Goal: Use online tool/utility: Utilize a website feature to perform a specific function

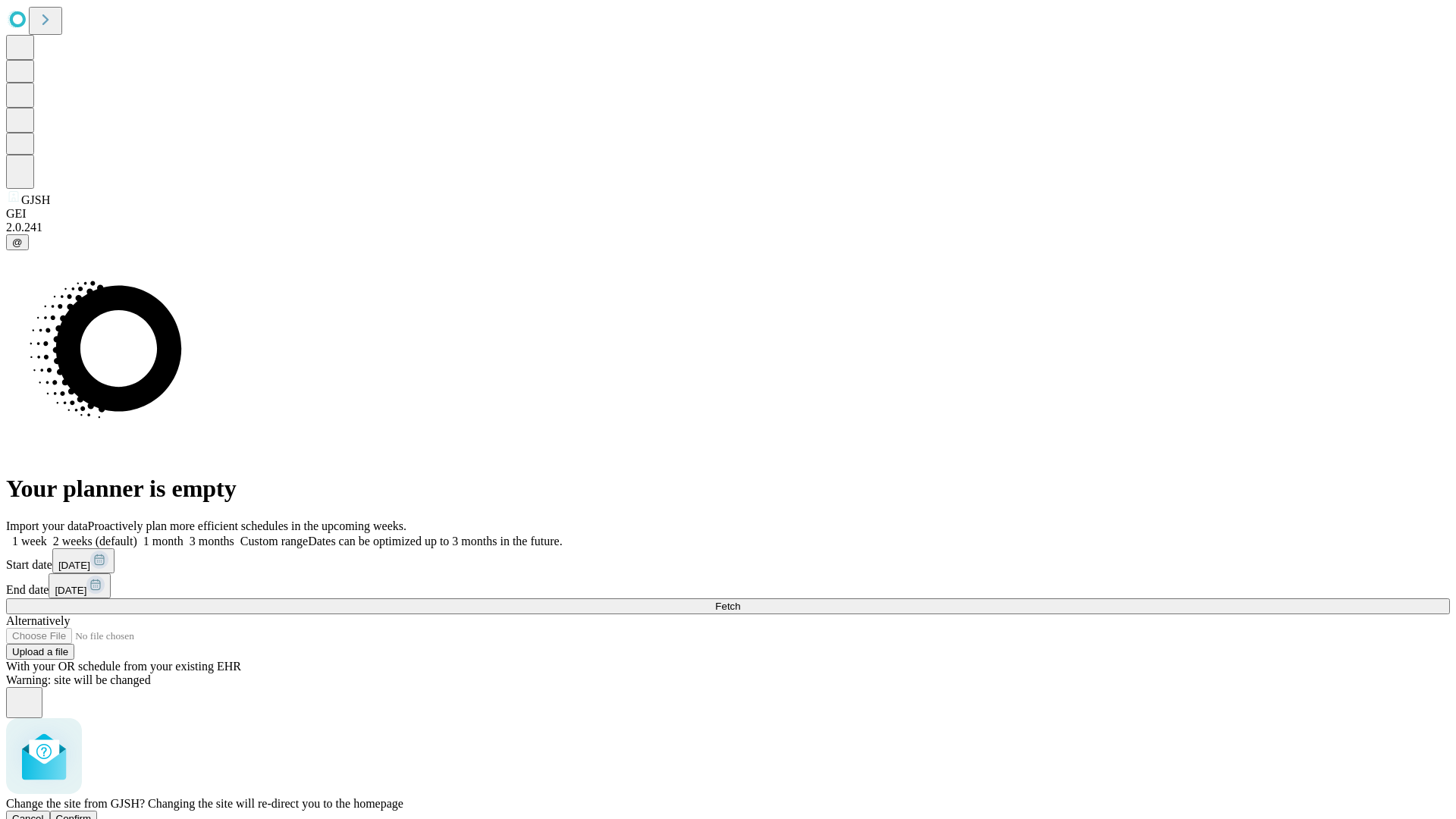
click at [92, 813] on span "Confirm" at bounding box center [73, 819] width 35 height 11
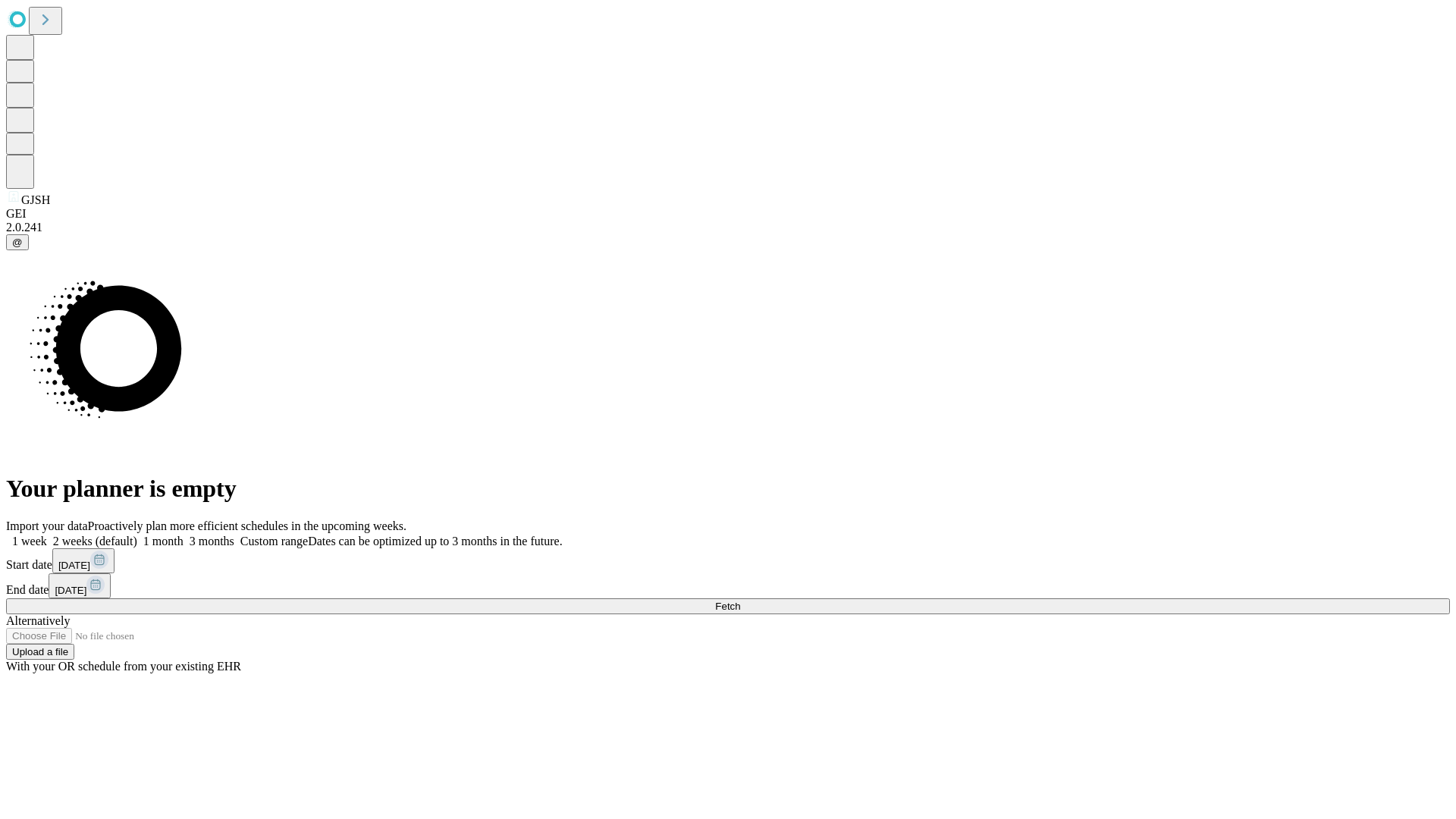
click at [138, 535] on label "2 weeks (default)" at bounding box center [92, 541] width 90 height 13
click at [740, 601] on span "Fetch" at bounding box center [727, 606] width 25 height 11
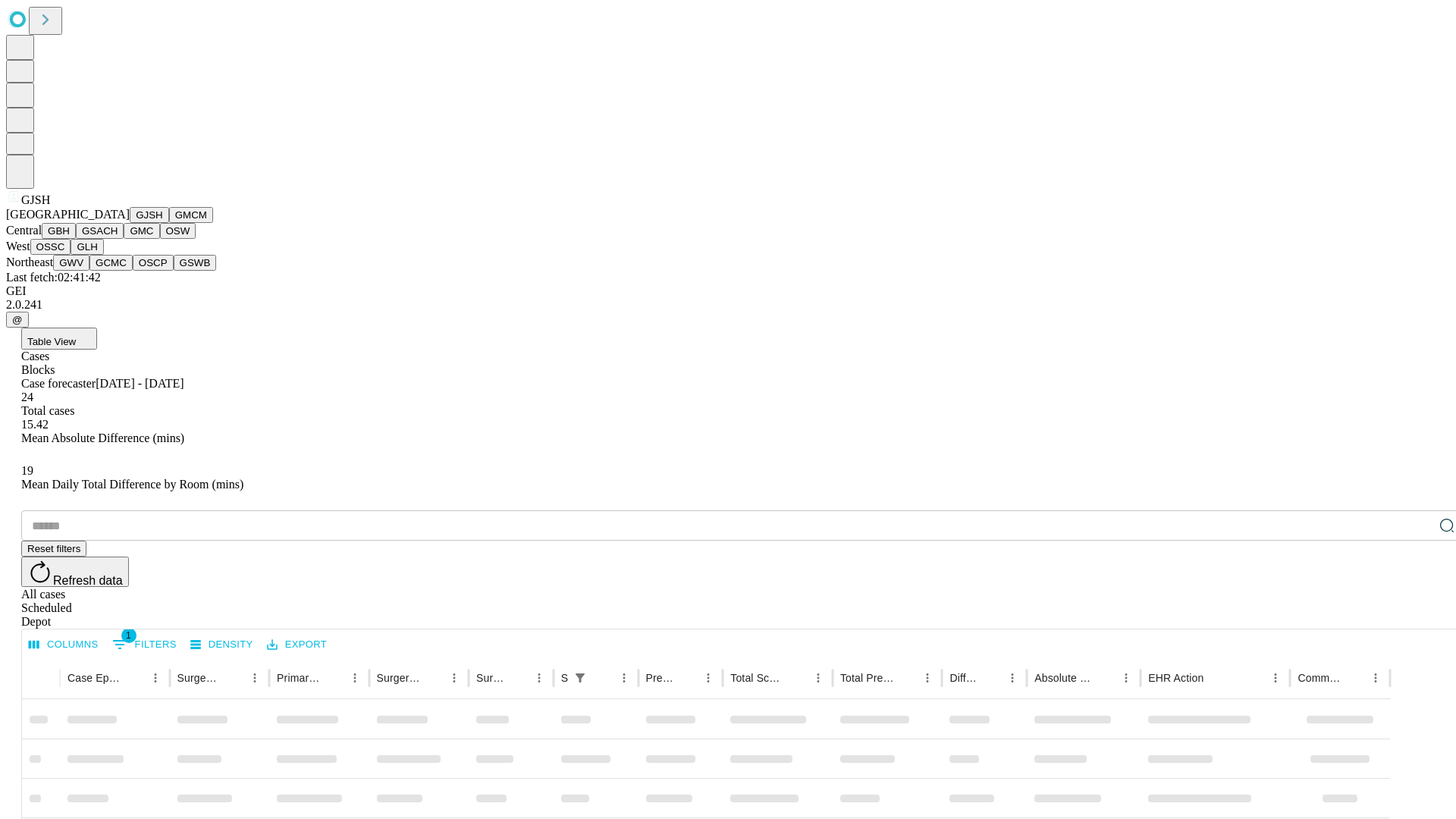
click at [169, 223] on button "GMCM" at bounding box center [191, 215] width 44 height 16
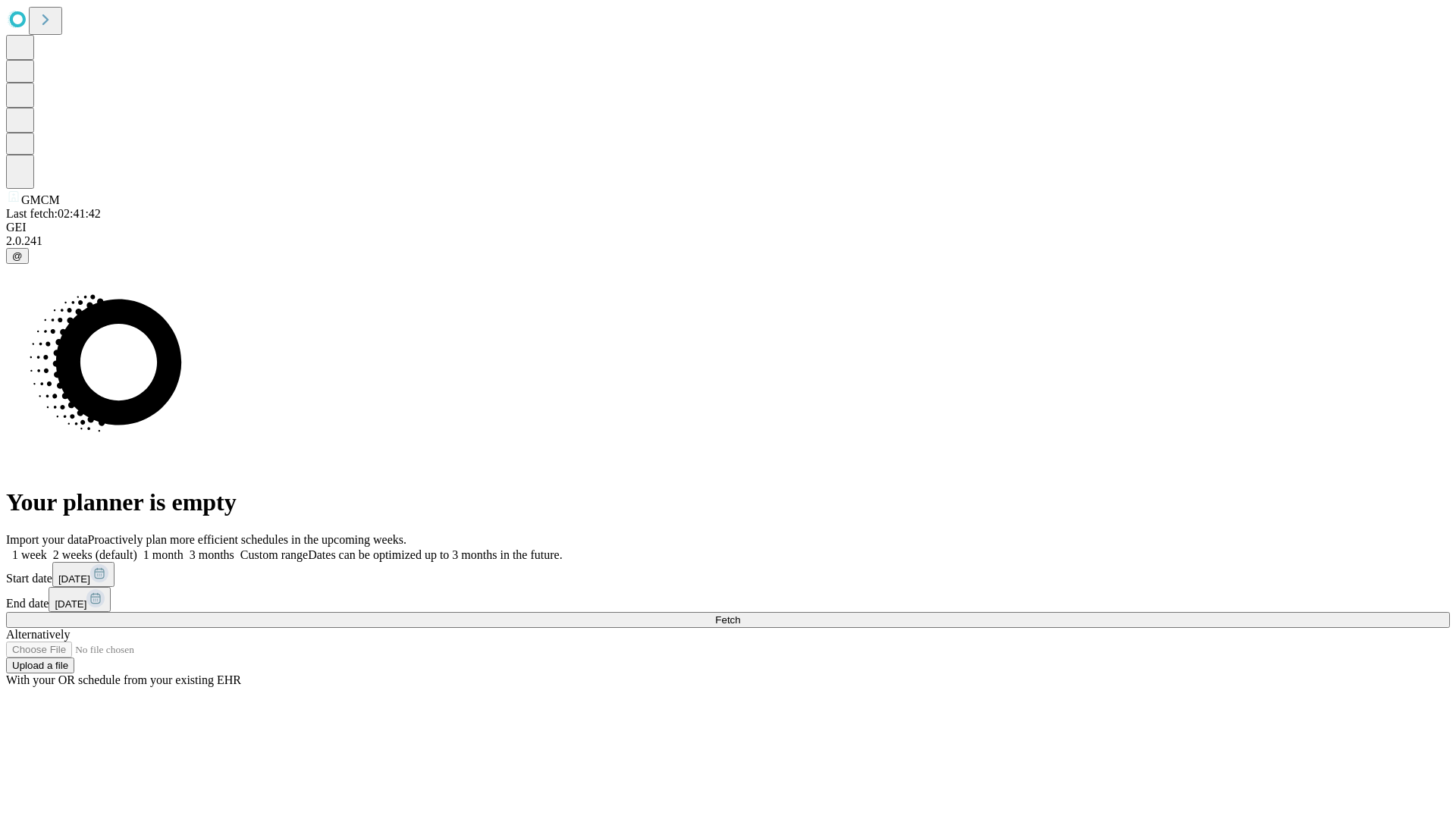
click at [138, 548] on label "2 weeks (default)" at bounding box center [92, 555] width 90 height 13
click at [740, 614] on span "Fetch" at bounding box center [727, 620] width 25 height 11
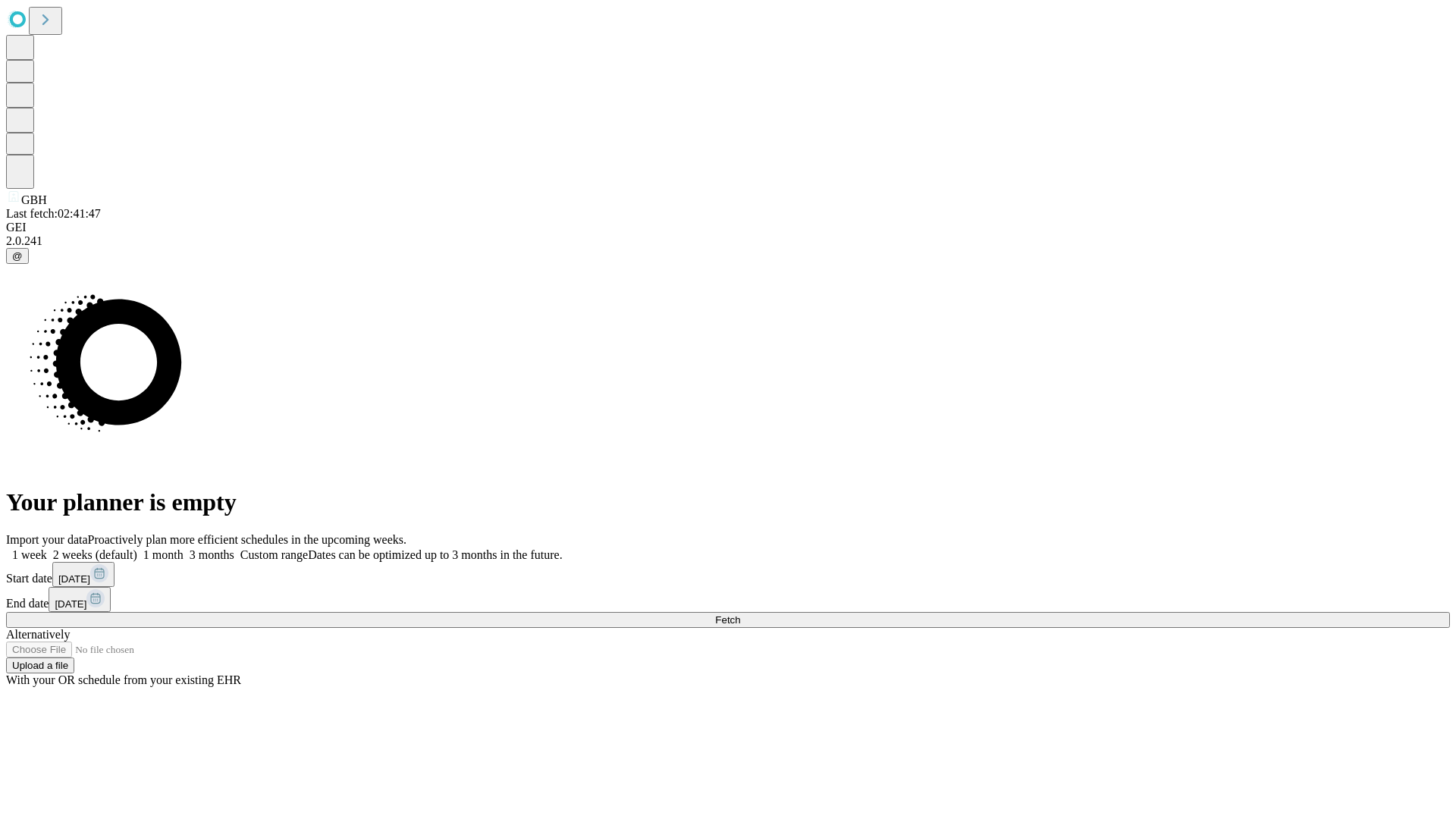
click at [138, 548] on label "2 weeks (default)" at bounding box center [92, 555] width 90 height 13
click at [740, 614] on span "Fetch" at bounding box center [727, 620] width 25 height 11
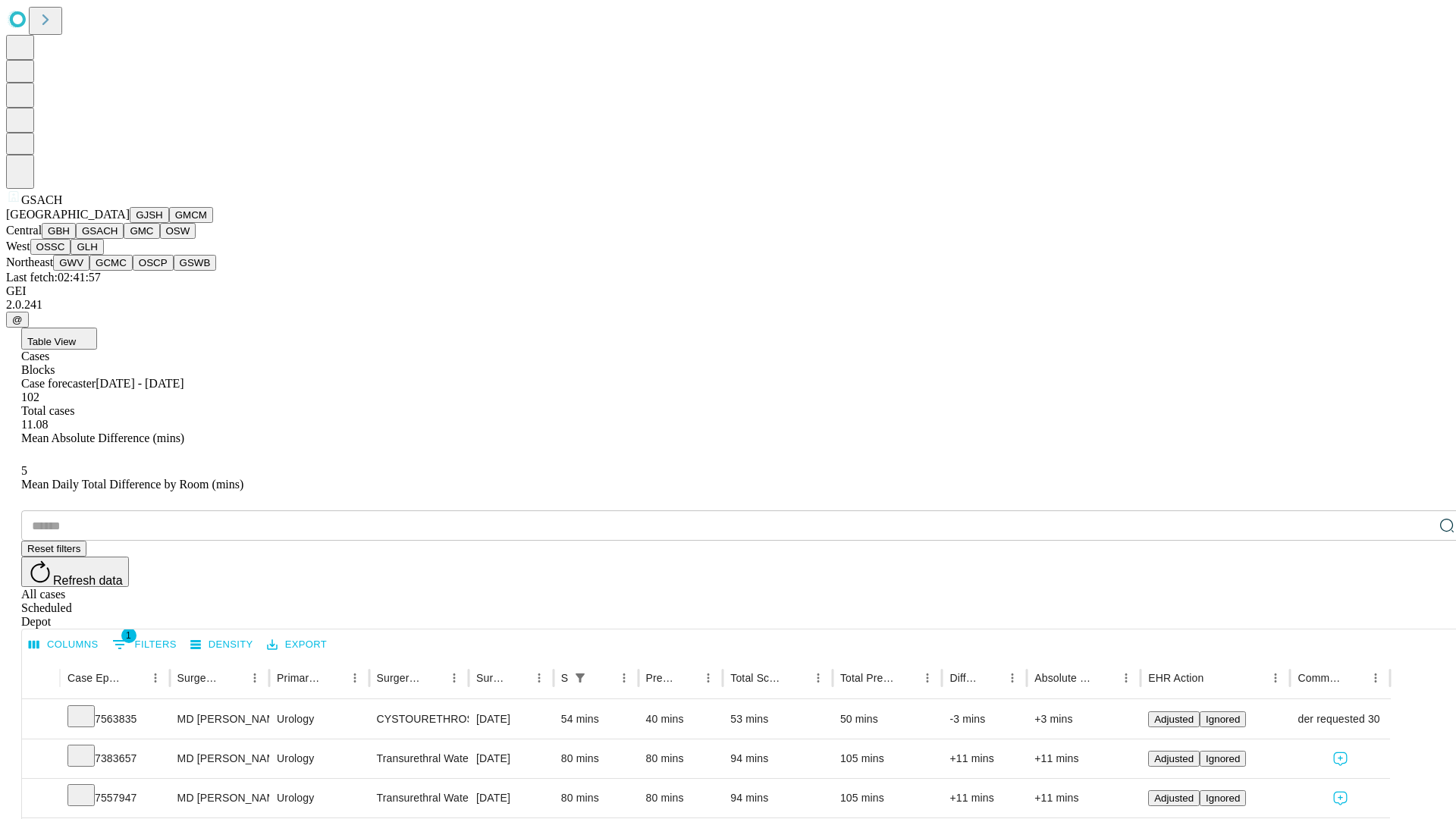
click at [124, 239] on button "GMC" at bounding box center [141, 231] width 35 height 16
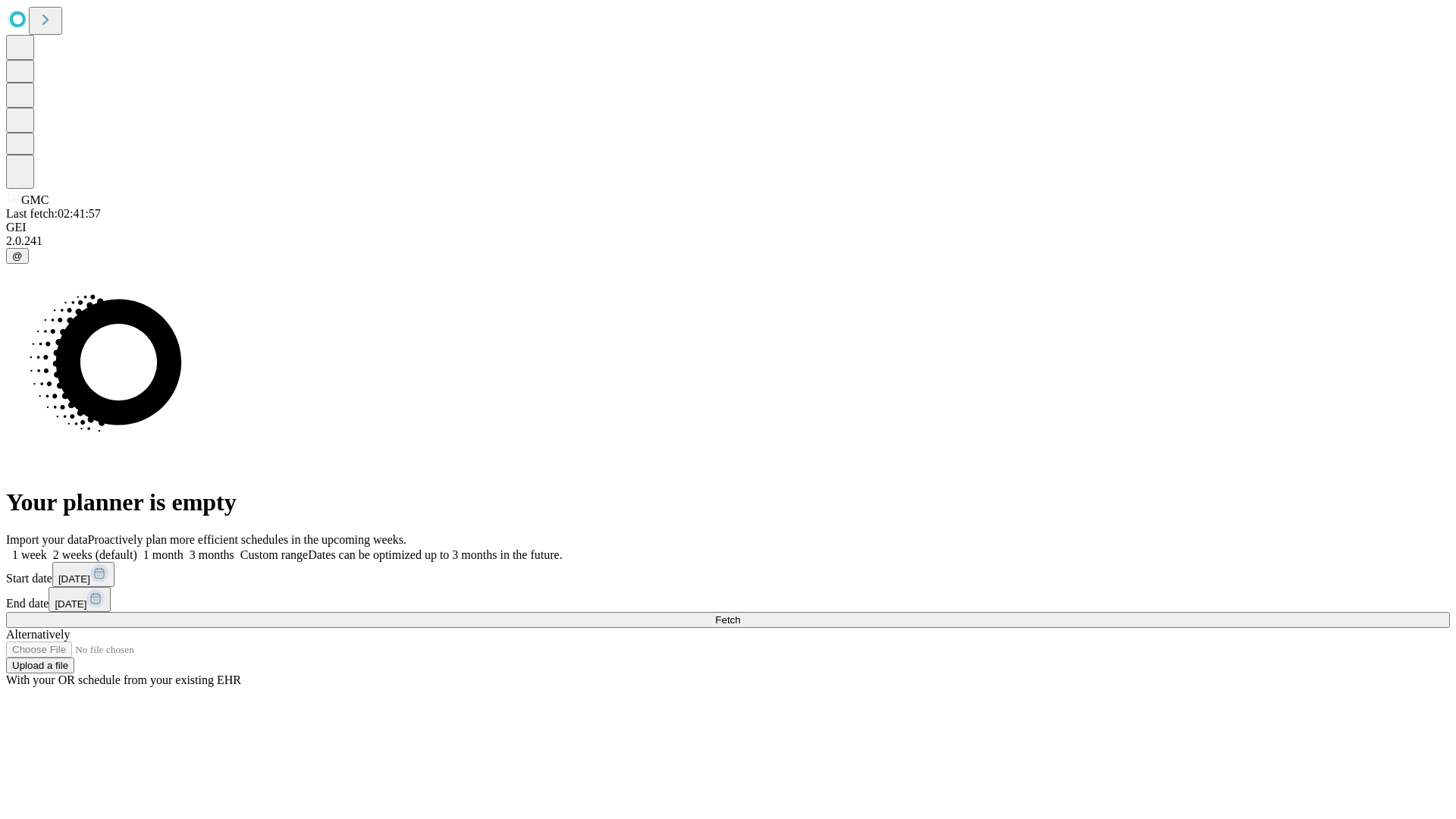
click at [138, 548] on label "2 weeks (default)" at bounding box center [92, 555] width 90 height 13
click at [740, 614] on span "Fetch" at bounding box center [727, 620] width 25 height 11
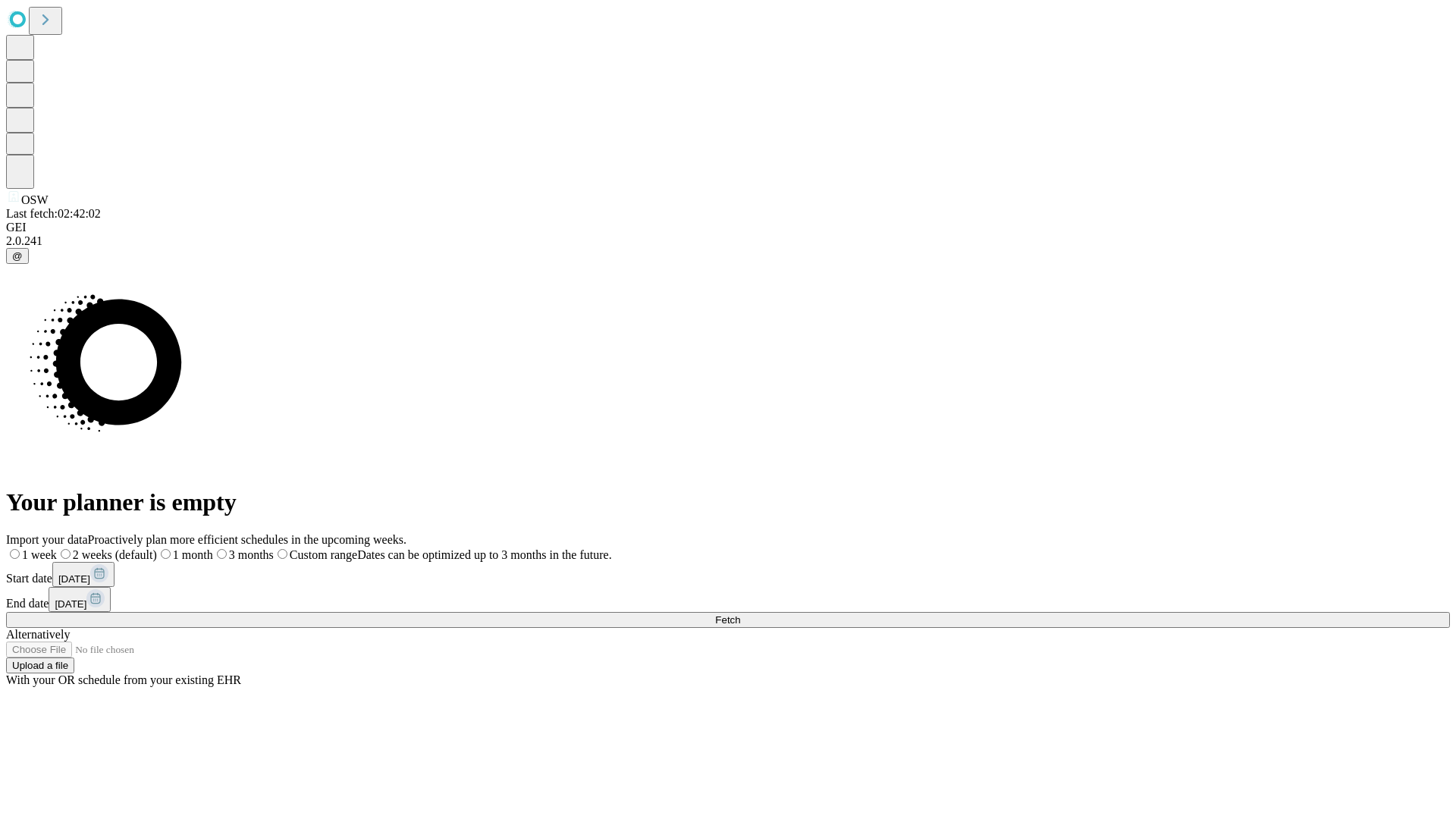
click at [157, 548] on label "2 weeks (default)" at bounding box center [107, 555] width 100 height 13
click at [740, 614] on span "Fetch" at bounding box center [727, 620] width 25 height 11
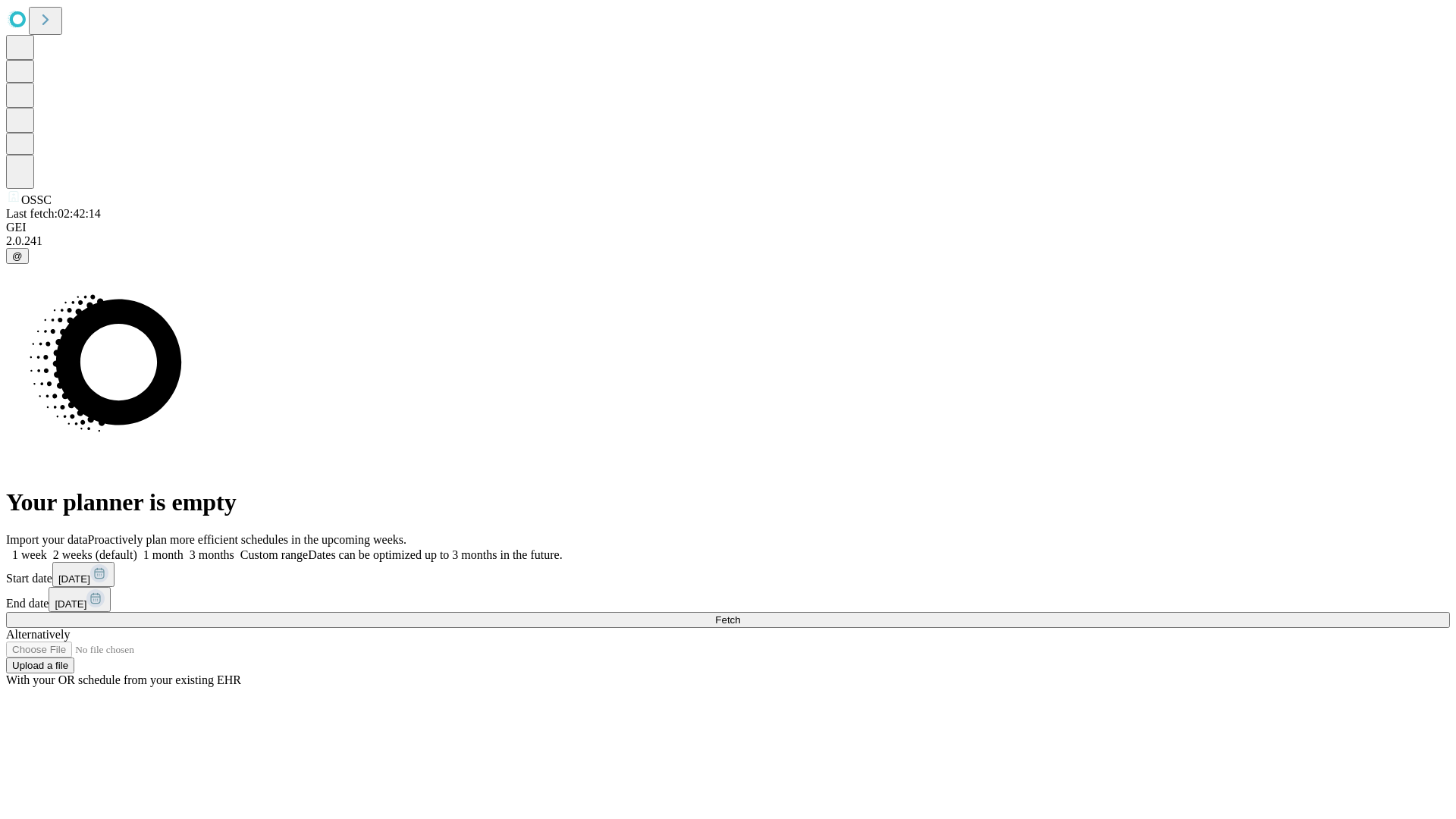
click at [138, 548] on label "2 weeks (default)" at bounding box center [92, 555] width 90 height 13
click at [740, 614] on span "Fetch" at bounding box center [727, 620] width 25 height 11
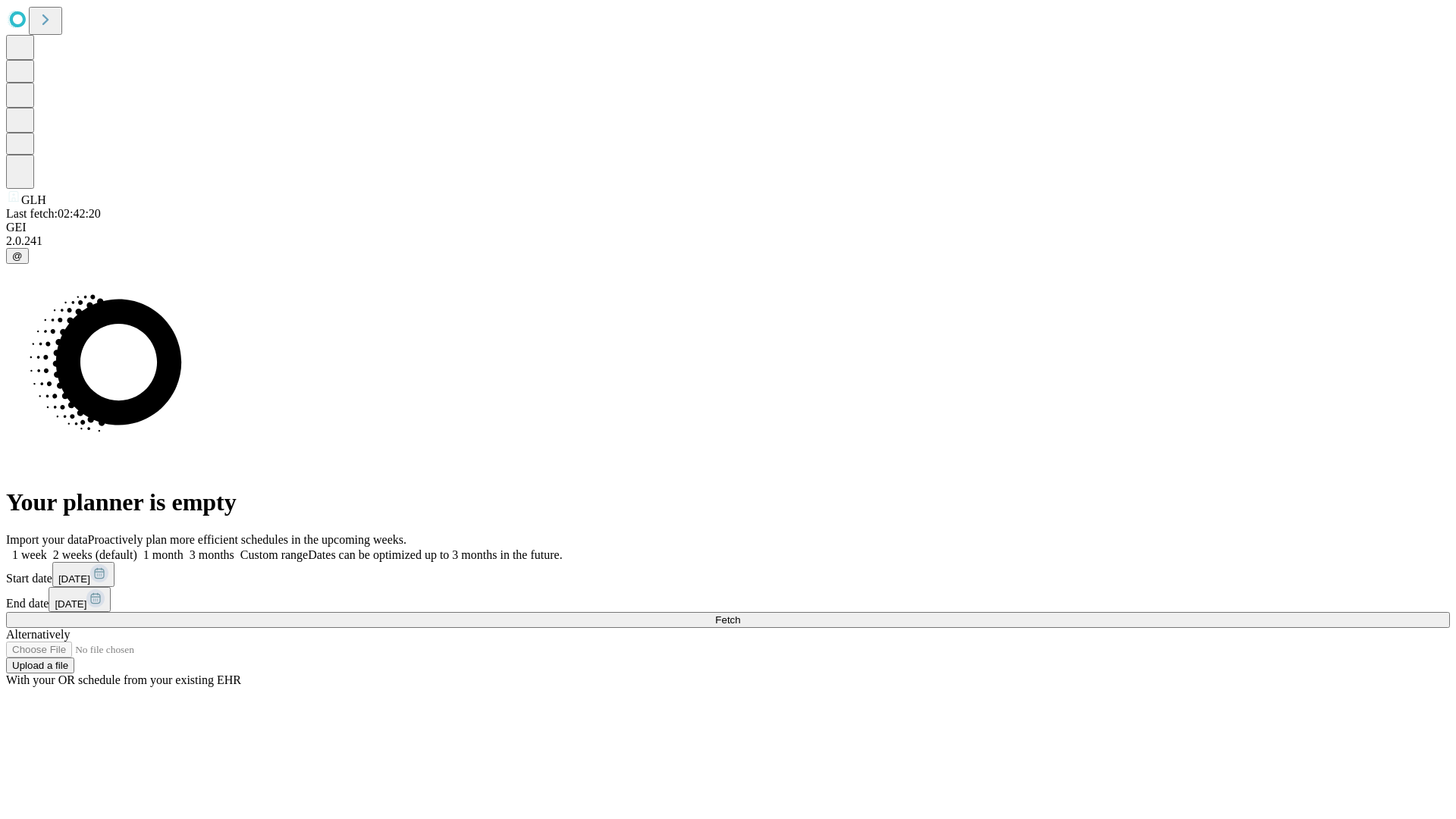
click at [138, 548] on label "2 weeks (default)" at bounding box center [92, 555] width 90 height 13
click at [740, 614] on span "Fetch" at bounding box center [727, 620] width 25 height 11
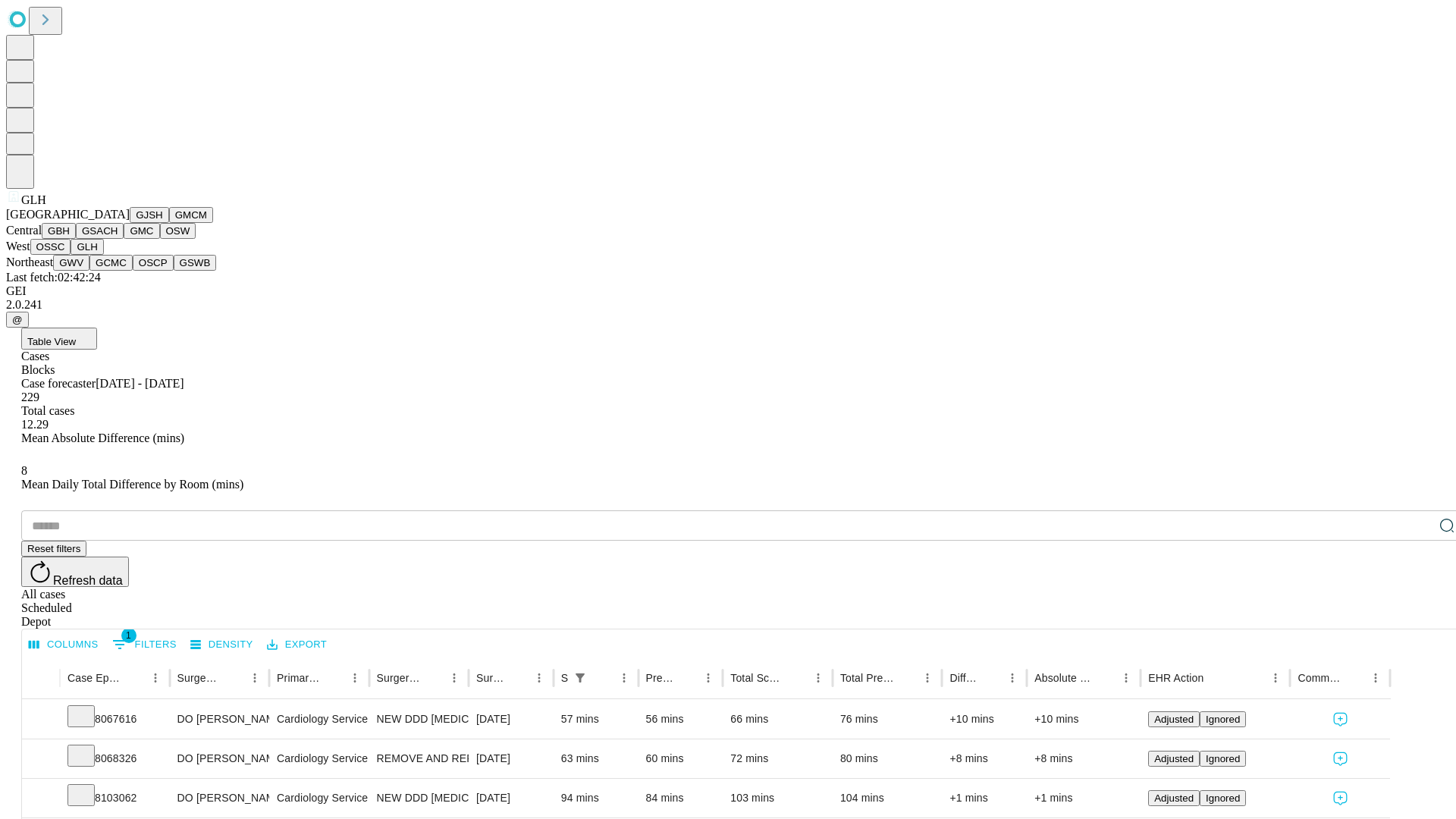
click at [89, 271] on button "GWV" at bounding box center [71, 262] width 36 height 16
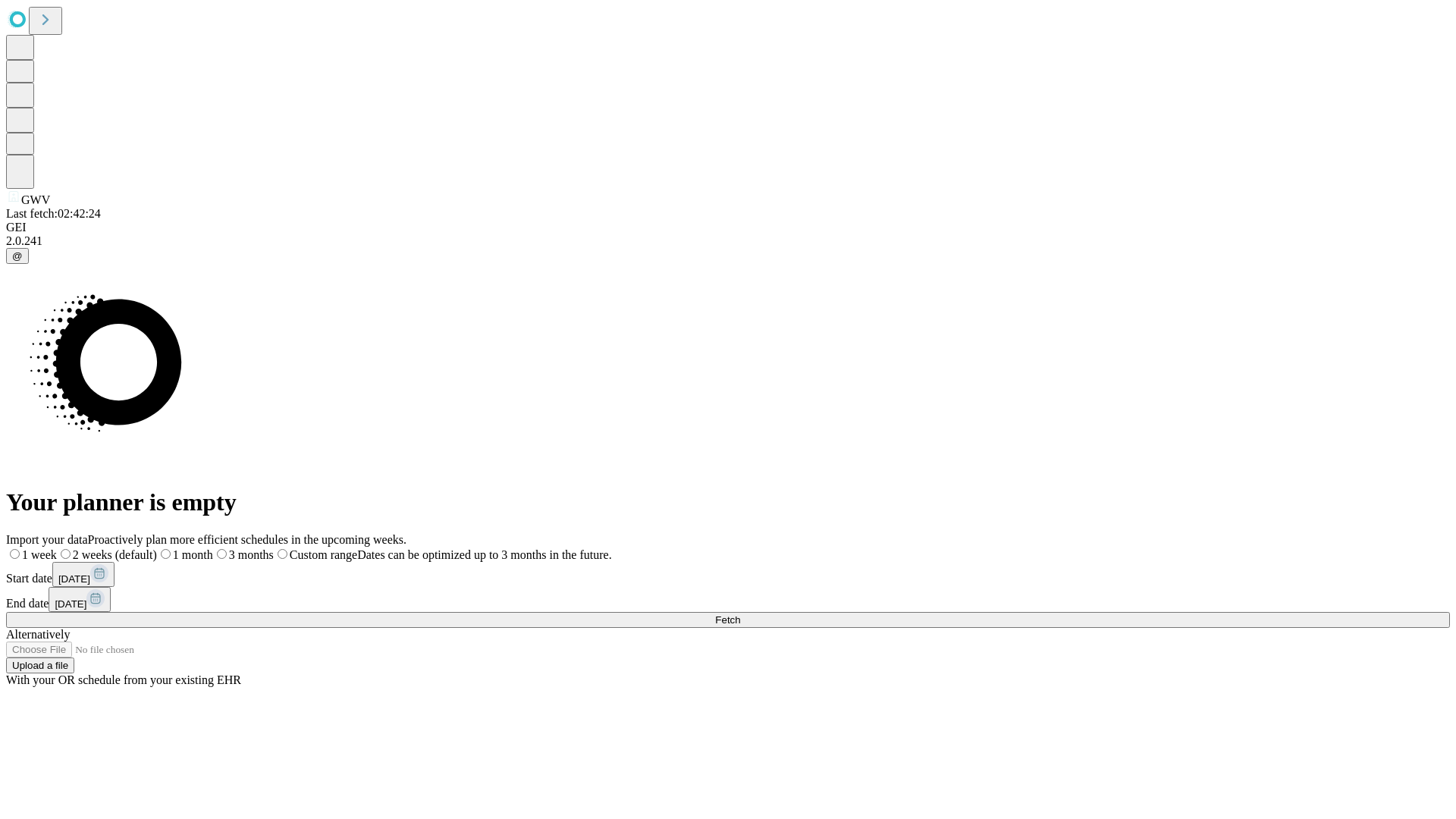
click at [157, 548] on label "2 weeks (default)" at bounding box center [107, 555] width 100 height 13
click at [740, 614] on span "Fetch" at bounding box center [727, 620] width 25 height 11
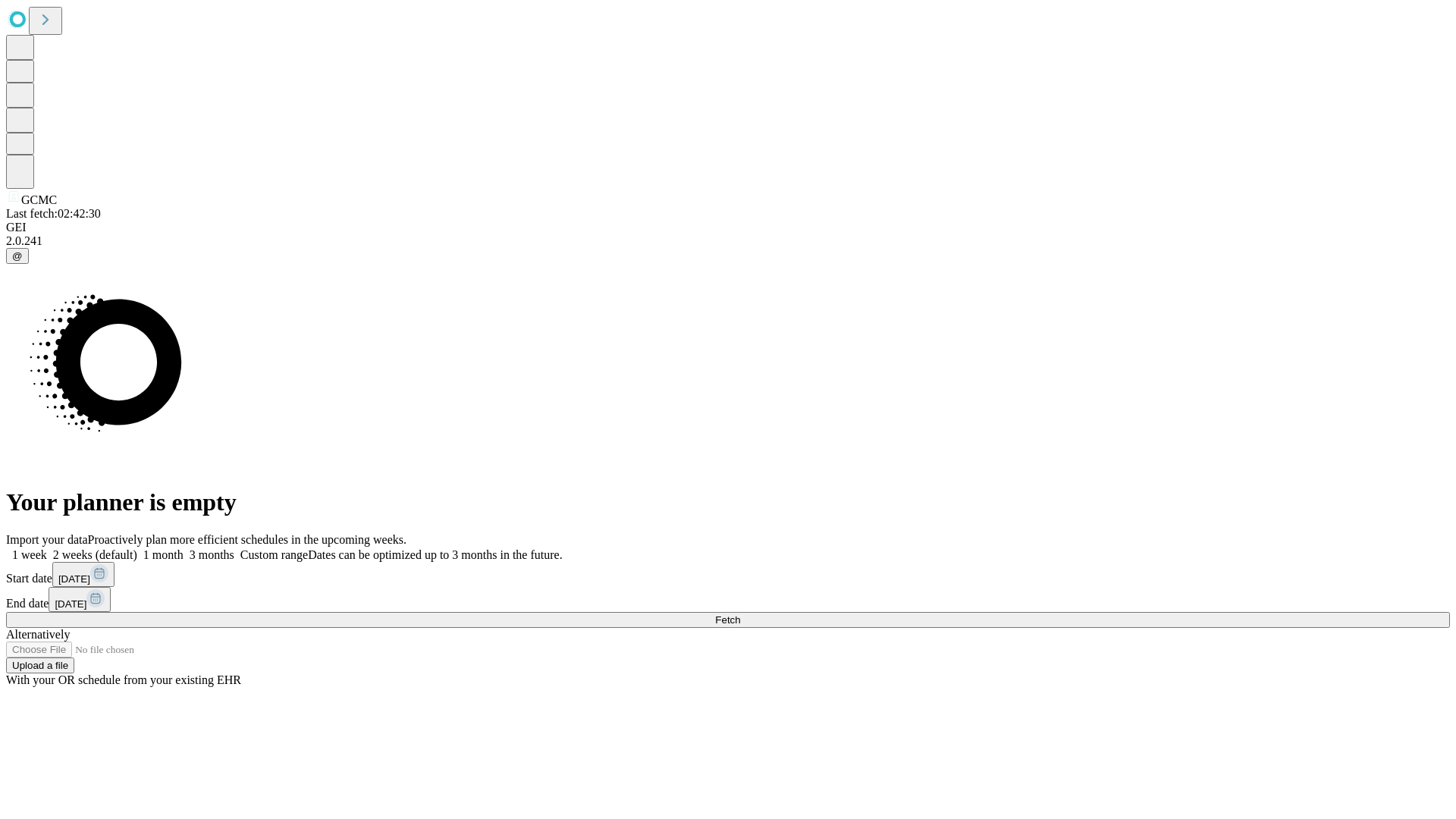
click at [138, 548] on label "2 weeks (default)" at bounding box center [92, 555] width 90 height 13
click at [740, 614] on span "Fetch" at bounding box center [727, 620] width 25 height 11
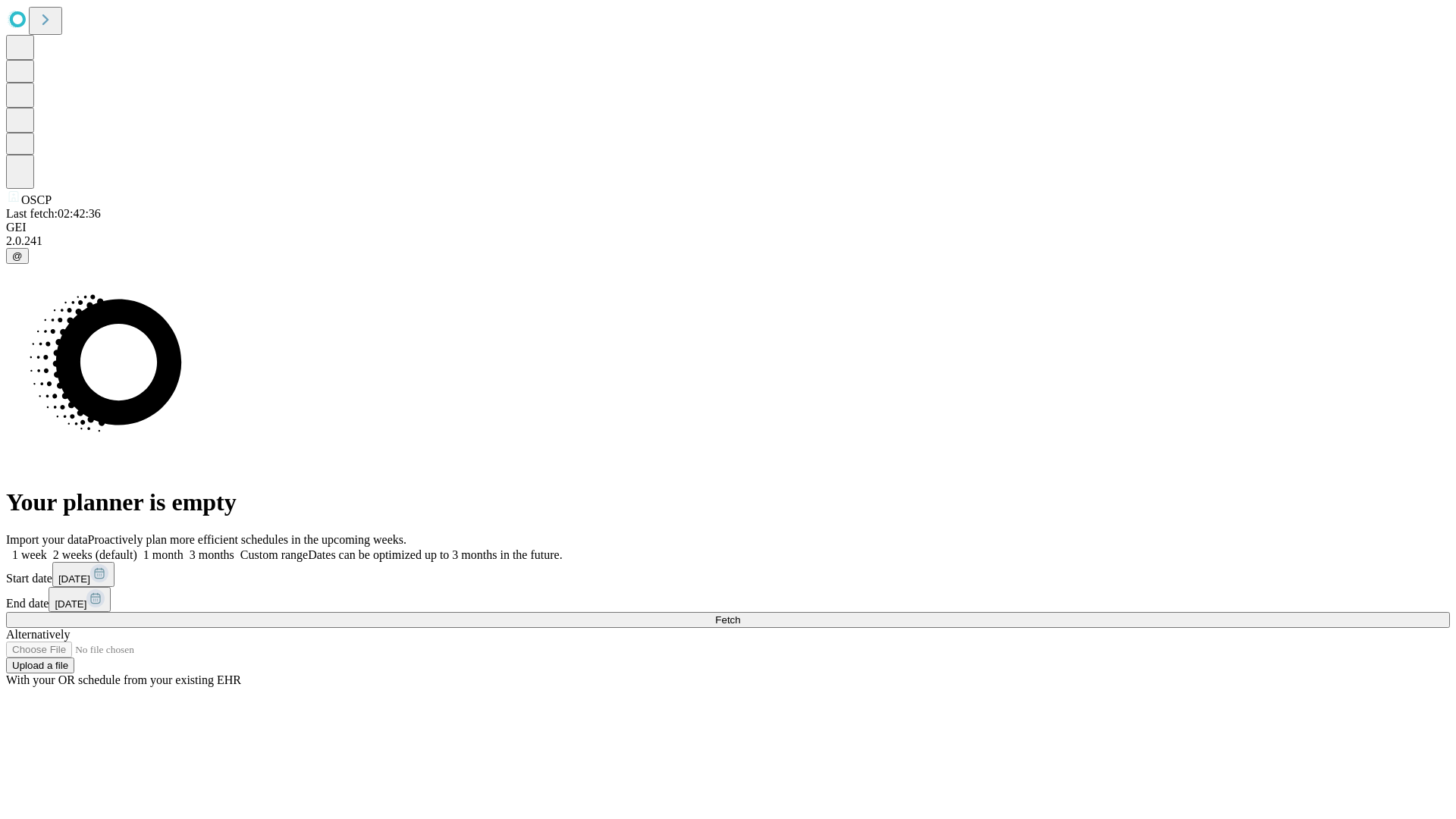
click at [138, 548] on label "2 weeks (default)" at bounding box center [92, 555] width 90 height 13
click at [740, 614] on span "Fetch" at bounding box center [727, 620] width 25 height 11
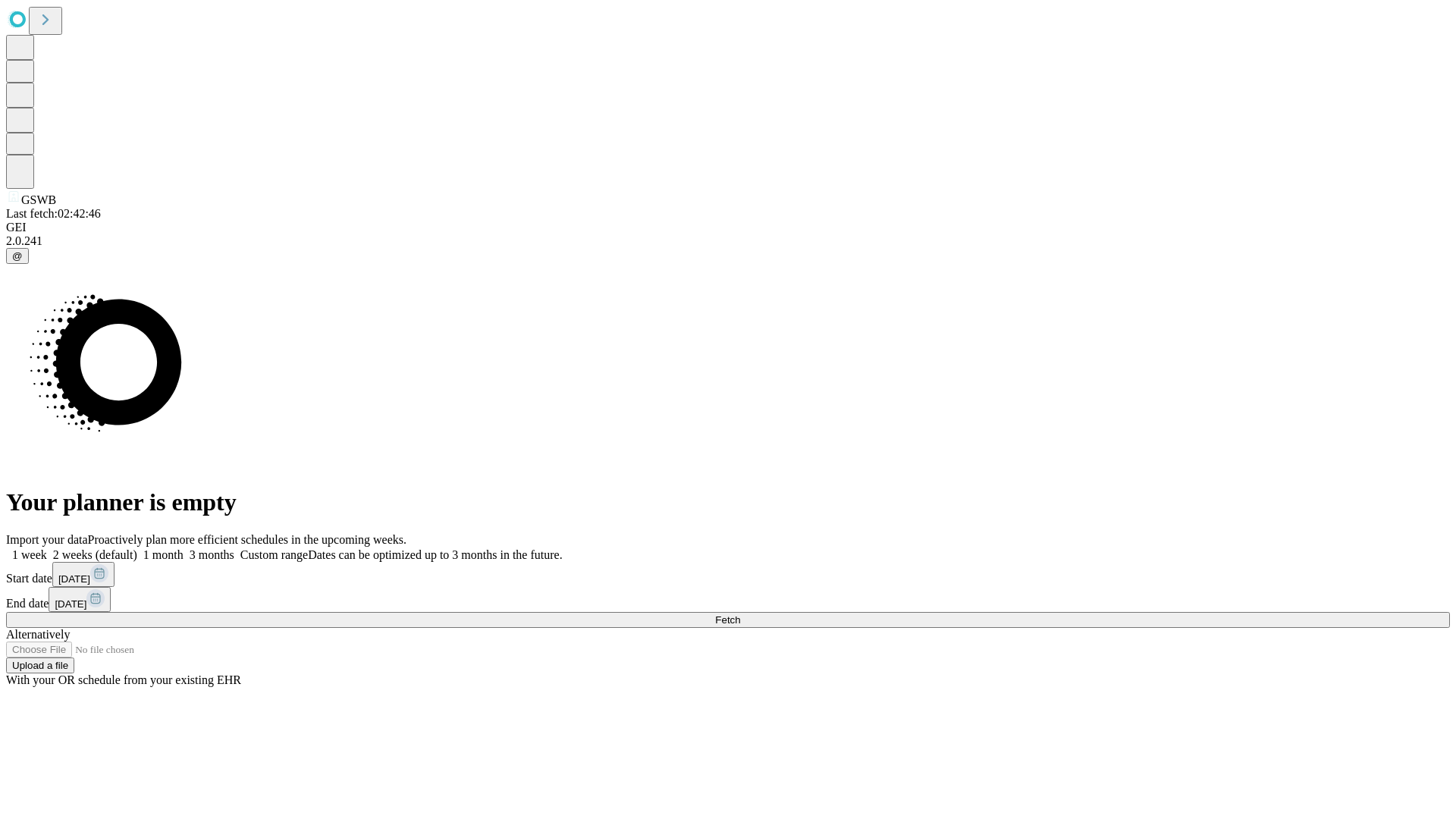
click at [138, 548] on label "2 weeks (default)" at bounding box center [92, 555] width 90 height 13
click at [740, 614] on span "Fetch" at bounding box center [727, 620] width 25 height 11
